Goal: Information Seeking & Learning: Learn about a topic

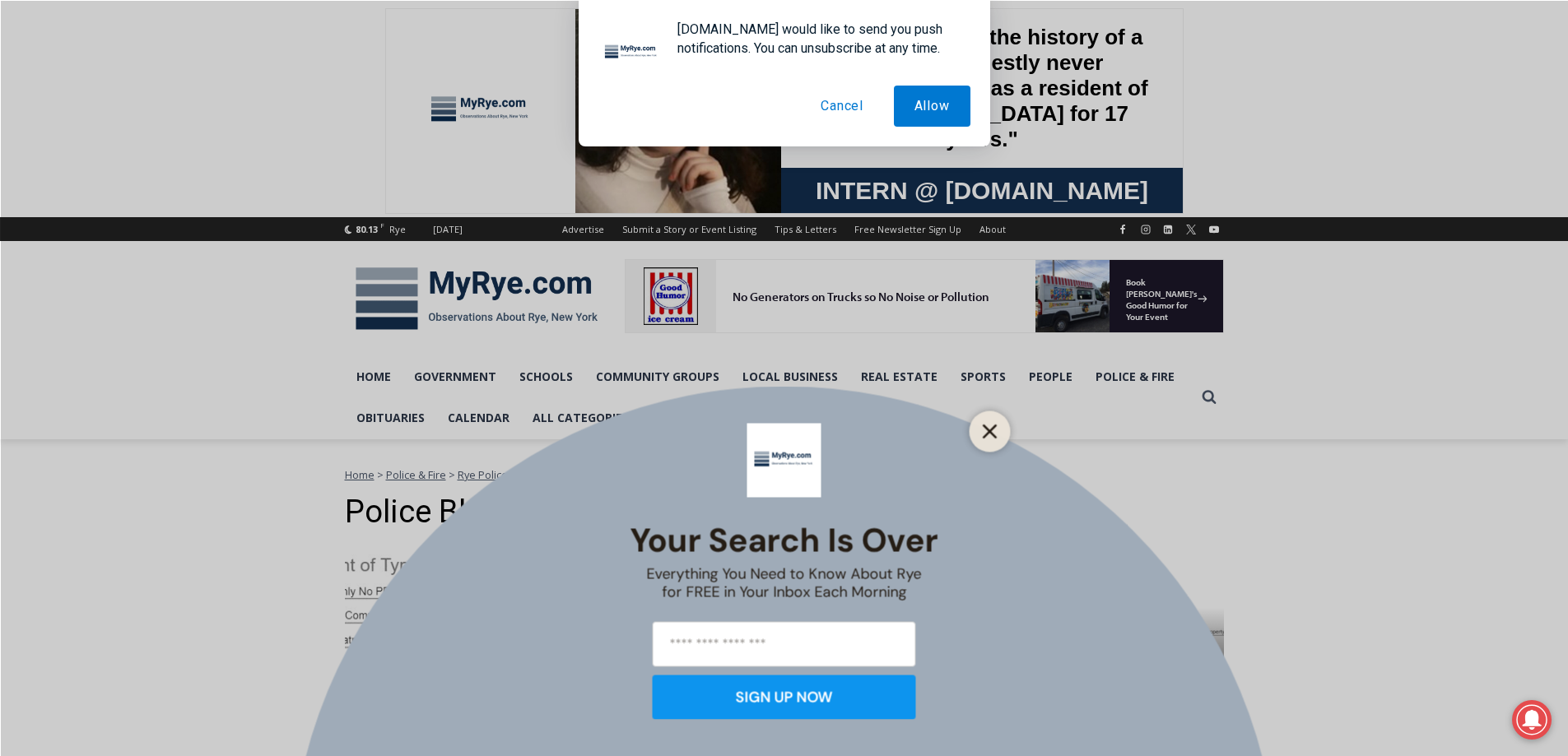
click at [994, 434] on icon "Close" at bounding box center [989, 431] width 15 height 15
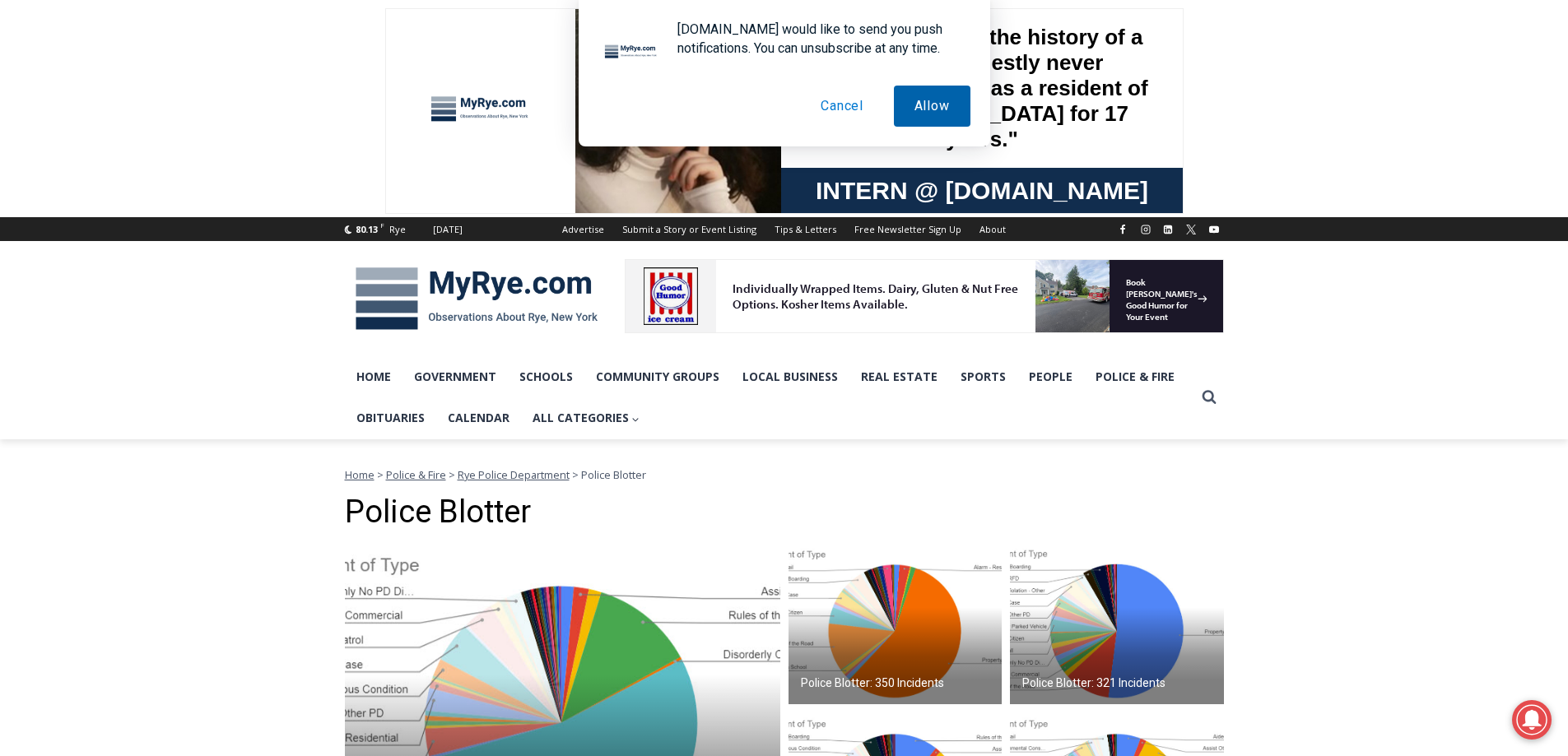
click at [918, 111] on button "Allow" at bounding box center [932, 106] width 77 height 42
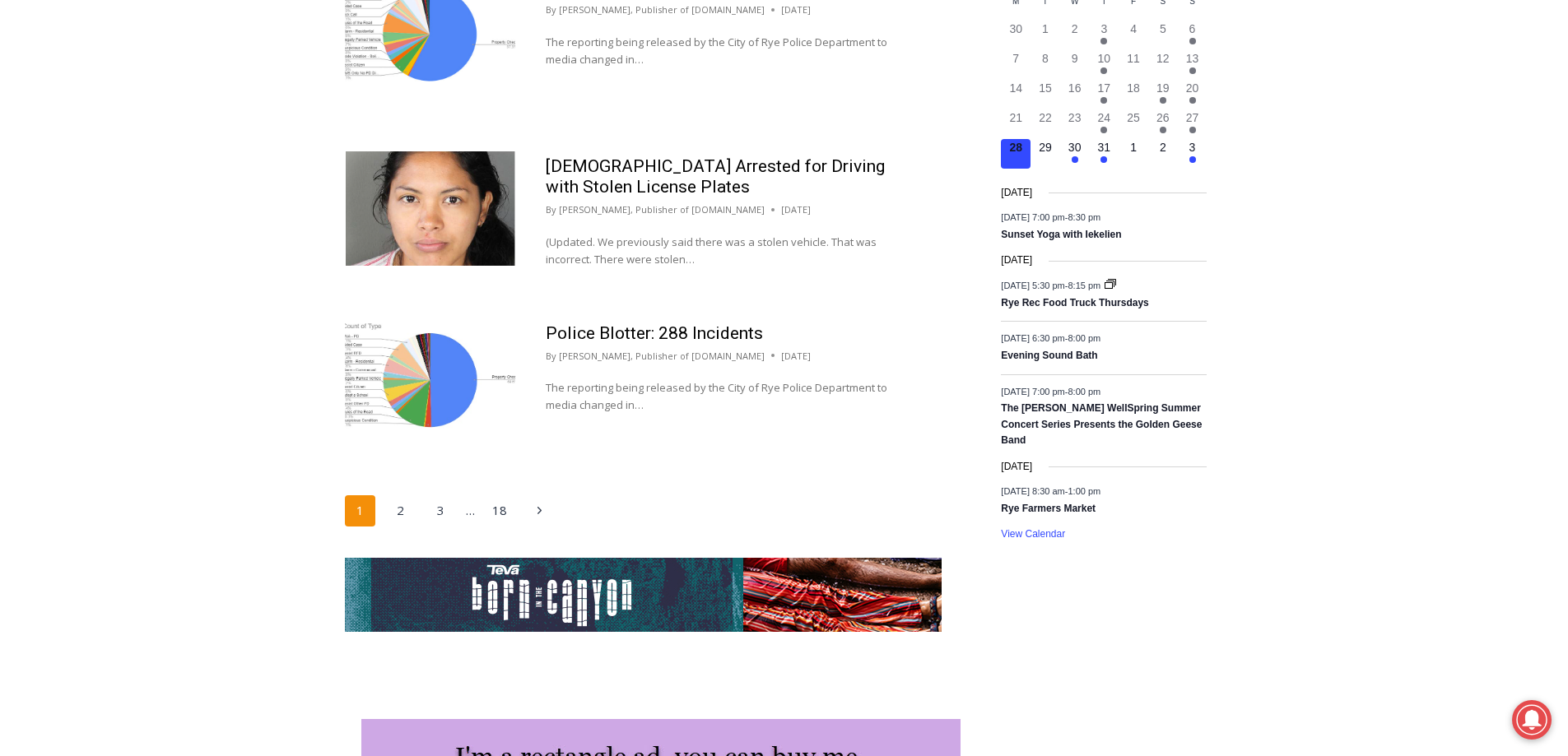
scroll to position [2512, 0]
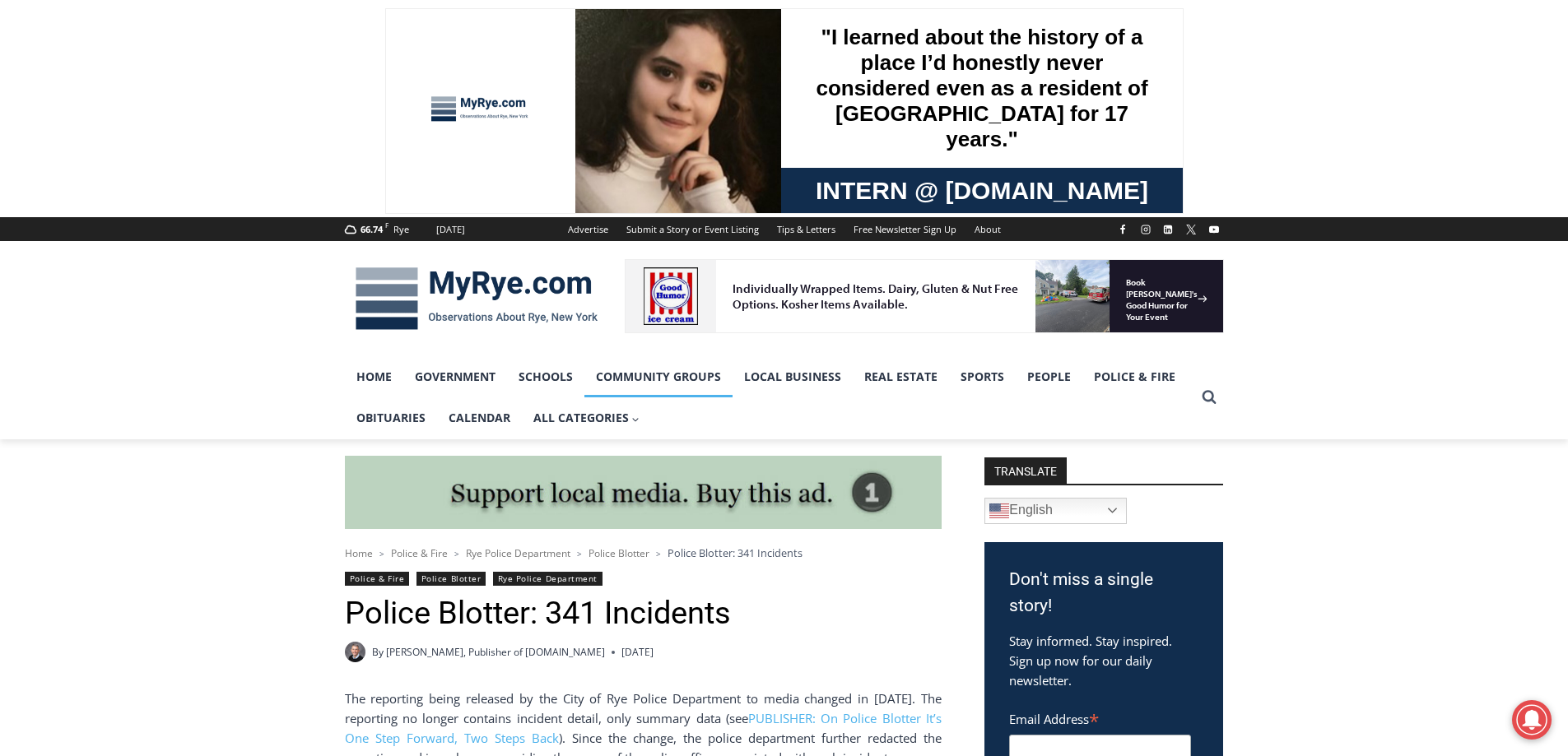
click at [628, 372] on link "Community Groups" at bounding box center [658, 376] width 148 height 42
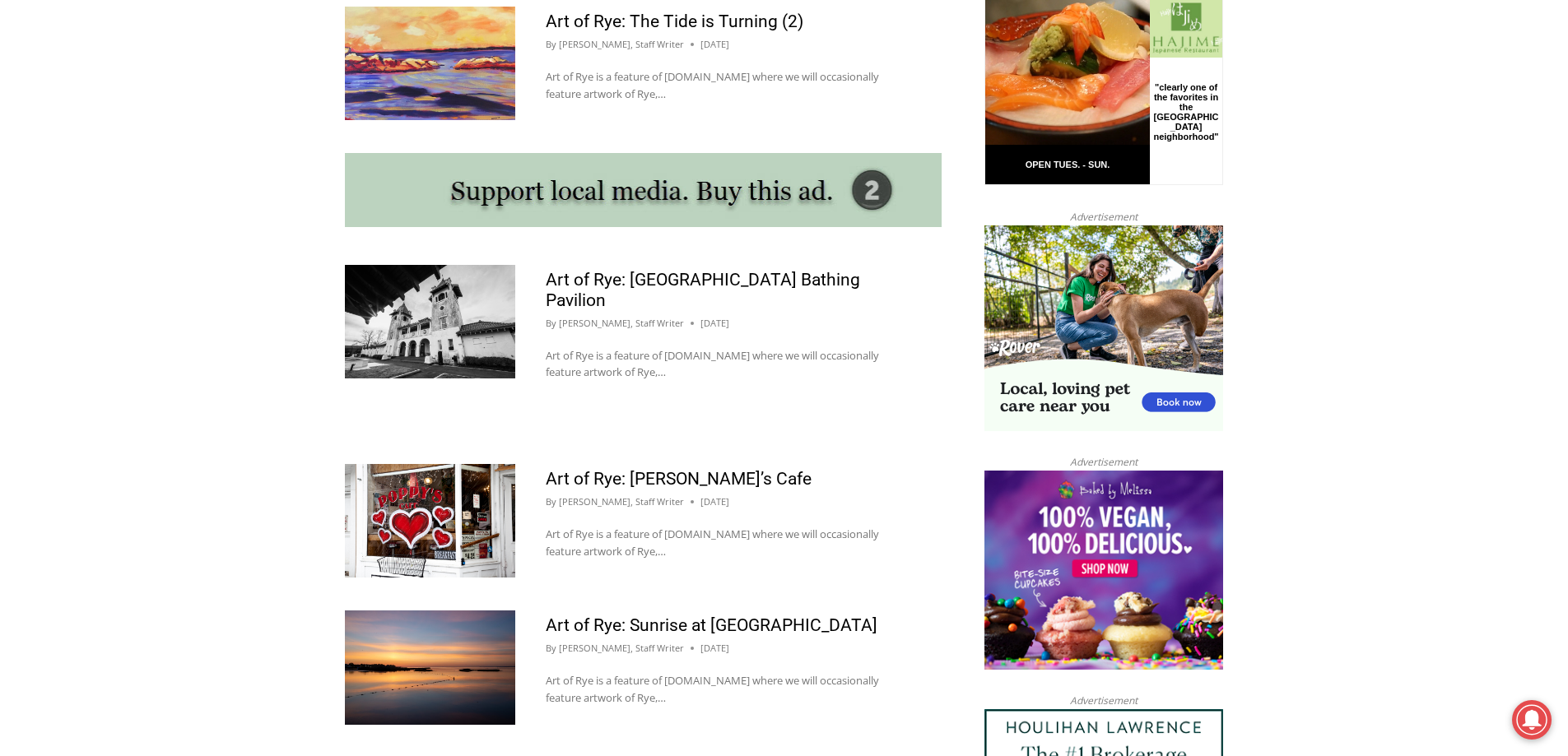
scroll to position [1360, 0]
